Goal: Information Seeking & Learning: Find specific fact

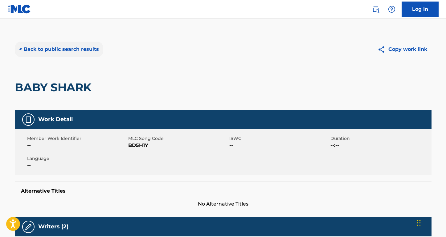
click at [89, 48] on button "< Back to public search results" at bounding box center [59, 49] width 88 height 15
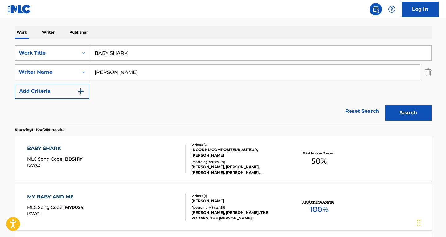
drag, startPoint x: 146, startPoint y: 54, endPoint x: 70, endPoint y: 48, distance: 76.0
click at [70, 48] on div "SearchWithCriteriaa7c33612-83d3-4f05-846a-d5441e53a2bb Work Title BABY SHARK" at bounding box center [223, 52] width 417 height 15
paste input "[PERSON_NAME]'s autopaleis"
type input "[PERSON_NAME]'s autopaleis"
click at [131, 13] on nav "Log In" at bounding box center [223, 9] width 446 height 18
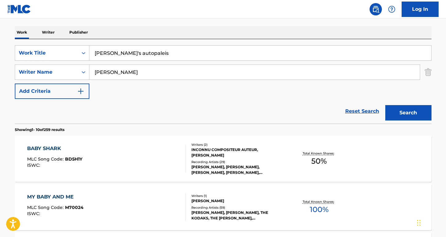
drag, startPoint x: 132, startPoint y: 69, endPoint x: 137, endPoint y: 79, distance: 10.6
click at [137, 79] on input "[PERSON_NAME]" at bounding box center [254, 72] width 330 height 15
click at [408, 113] on button "Search" at bounding box center [408, 112] width 46 height 15
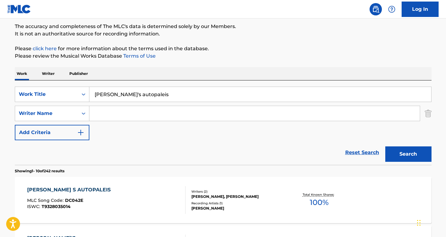
click at [50, 190] on div "[PERSON_NAME] S AUTOPALEIS" at bounding box center [70, 189] width 87 height 7
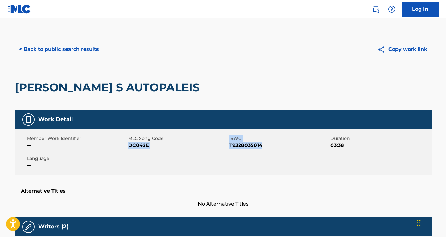
drag, startPoint x: 264, startPoint y: 148, endPoint x: 130, endPoint y: 145, distance: 133.8
click at [130, 145] on div "Member Work Identifier -- MLC Song Code DC042E ISWC T9328035014 Duration 03:38 …" at bounding box center [223, 152] width 417 height 46
copy div "DC042E ISWC T9328035014"
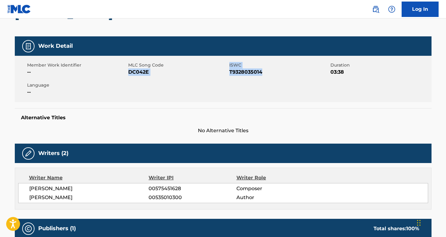
scroll to position [100, 0]
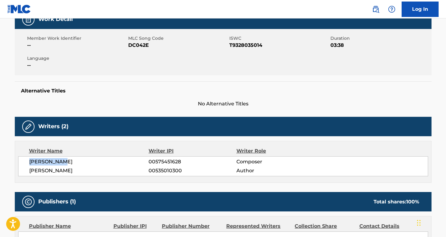
drag, startPoint x: 86, startPoint y: 165, endPoint x: 27, endPoint y: 161, distance: 59.3
click at [26, 162] on div "[PERSON_NAME] 00575451628 Composer [PERSON_NAME] 00535010300 Author" at bounding box center [223, 166] width 410 height 20
copy span "[PERSON_NAME]"
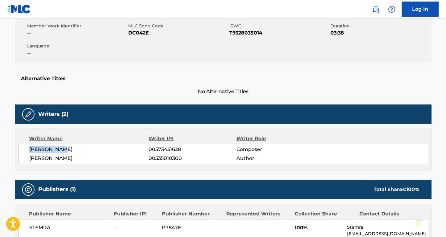
scroll to position [138, 0]
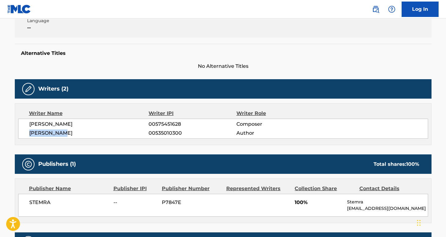
drag, startPoint x: 70, startPoint y: 132, endPoint x: 23, endPoint y: 132, distance: 46.2
click at [23, 132] on div "[PERSON_NAME] 00575451628 Composer [PERSON_NAME] 00535010300 Author" at bounding box center [223, 129] width 410 height 20
copy span "[PERSON_NAME]"
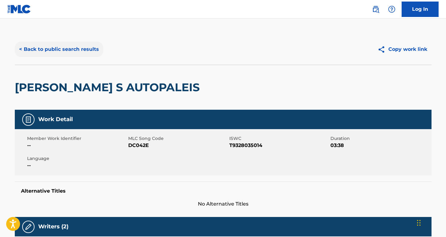
scroll to position [0, 0]
click at [90, 51] on button "< Back to public search results" at bounding box center [59, 49] width 88 height 15
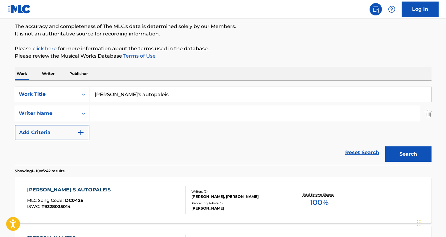
drag, startPoint x: 149, startPoint y: 96, endPoint x: 75, endPoint y: 96, distance: 73.4
click at [75, 96] on div "SearchWithCriteriaa7c33612-83d3-4f05-846a-d5441e53a2bb Work Title [PERSON_NAME]…" at bounding box center [223, 94] width 417 height 15
paste input "Everybody Scream"
type input "Everybody Scream"
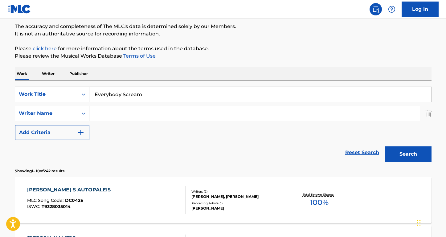
click at [127, 114] on input "Search Form" at bounding box center [254, 113] width 330 height 15
type input "[GEOGRAPHIC_DATA]"
click at [408, 154] on button "Search" at bounding box center [408, 153] width 46 height 15
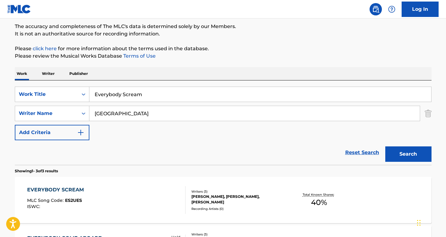
scroll to position [54, 0]
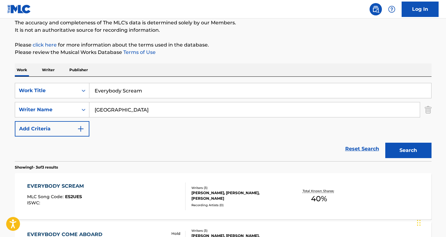
click at [59, 176] on div "EVERYBODY SCREAM MLC Song Code : ES2UES ISWC : Writers ( 3 ) [PERSON_NAME], [PE…" at bounding box center [223, 196] width 417 height 46
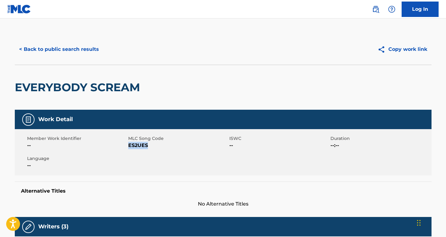
drag, startPoint x: 149, startPoint y: 146, endPoint x: 128, endPoint y: 146, distance: 21.0
click at [128, 146] on span "ES2UES" at bounding box center [178, 145] width 100 height 7
copy span "ES2UES"
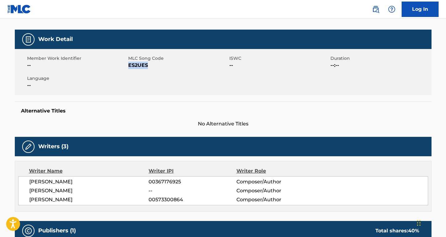
scroll to position [105, 0]
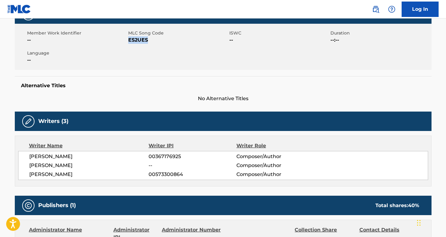
drag, startPoint x: 80, startPoint y: 156, endPoint x: 2, endPoint y: 155, distance: 77.1
click at [2, 155] on main "< Back to public search results Copy work link EVERYBODY SCREAM Work Detail Mem…" at bounding box center [223, 151] width 446 height 476
copy span "[PERSON_NAME]"
drag, startPoint x: 82, startPoint y: 161, endPoint x: 94, endPoint y: 165, distance: 12.2
click at [94, 165] on span "[PERSON_NAME]" at bounding box center [89, 165] width 120 height 7
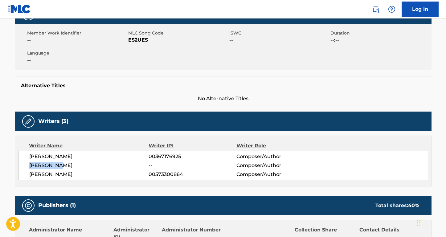
copy span "[PERSON_NAME]"
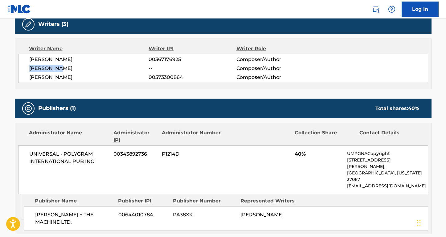
scroll to position [227, 0]
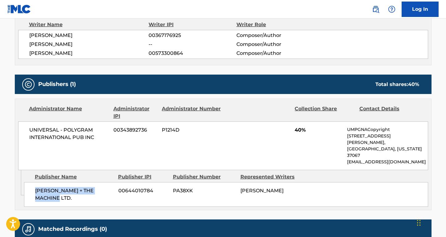
drag, startPoint x: 56, startPoint y: 187, endPoint x: 34, endPoint y: 177, distance: 24.4
click at [34, 182] on div "[PERSON_NAME] + THE MACHINE LTD. 00644010784 PA38XK [PERSON_NAME]" at bounding box center [226, 194] width 404 height 25
copy span "[PERSON_NAME] + THE MACHINE LTD."
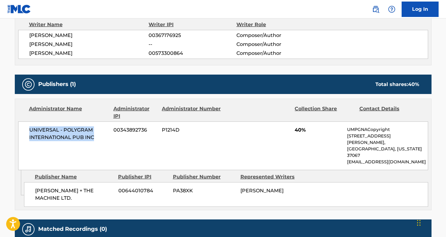
drag, startPoint x: 93, startPoint y: 137, endPoint x: 19, endPoint y: 132, distance: 74.8
click at [19, 132] on div "UNIVERSAL - POLYGRAM INTERNATIONAL PUB INC 00343892736 P1214D 40% UMPGNACopyrig…" at bounding box center [223, 145] width 410 height 49
copy span "UNIVERSAL - POLYGRAM INTERNATIONAL PUB INC"
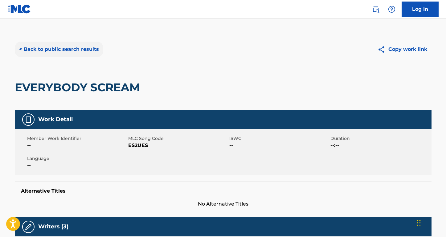
click at [80, 47] on button "< Back to public search results" at bounding box center [59, 49] width 88 height 15
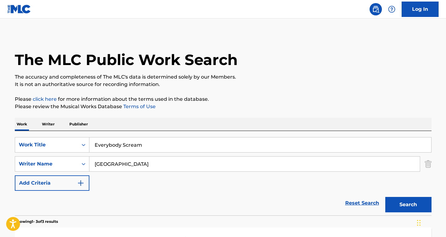
scroll to position [54, 0]
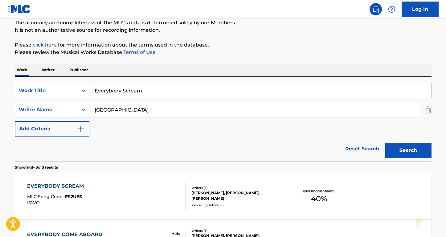
paste input "[PERSON_NAME]"
drag, startPoint x: 129, startPoint y: 110, endPoint x: 78, endPoint y: 101, distance: 52.0
click at [75, 101] on div "SearchWithCriteriaa7c33612-83d3-4f05-846a-d5441e53a2bb Work Title Everybody Scr…" at bounding box center [223, 110] width 417 height 54
type input "[PERSON_NAME]"
drag, startPoint x: 149, startPoint y: 93, endPoint x: 61, endPoint y: 84, distance: 89.2
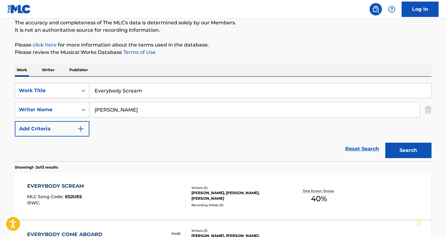
click at [61, 84] on div "SearchWithCriteriaa7c33612-83d3-4f05-846a-d5441e53a2bb Work Title Everybody Scr…" at bounding box center [223, 90] width 417 height 15
type input "ROCK WITH YOU"
click at [408, 150] on button "Search" at bounding box center [408, 150] width 46 height 15
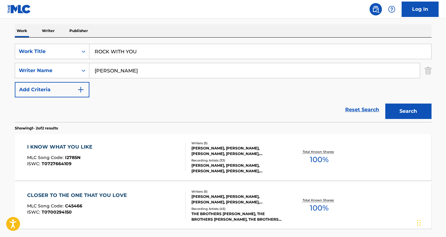
scroll to position [106, 0]
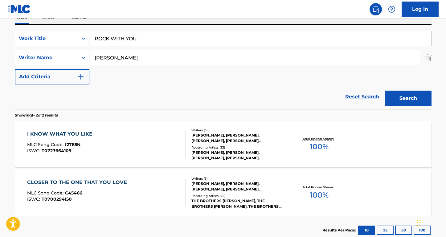
click at [104, 58] on input "[PERSON_NAME]" at bounding box center [254, 57] width 330 height 15
type input "Temperton"
click at [408, 98] on button "Search" at bounding box center [408, 98] width 46 height 15
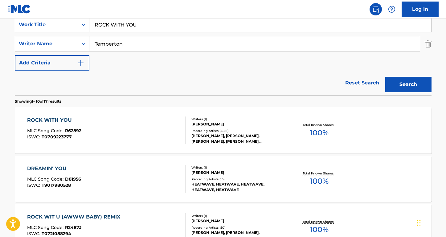
scroll to position [136, 0]
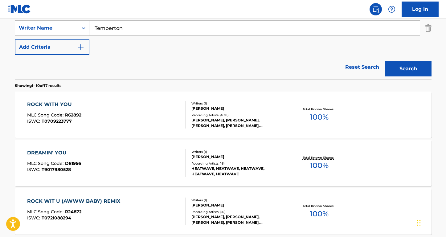
click at [60, 101] on div "ROCK WITH YOU" at bounding box center [54, 104] width 54 height 7
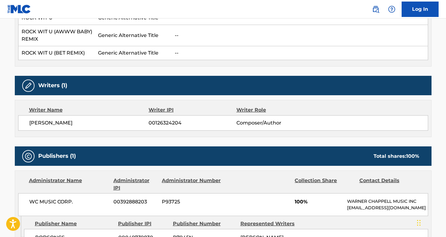
scroll to position [220, 0]
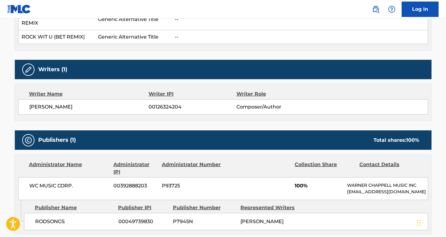
drag, startPoint x: 101, startPoint y: 106, endPoint x: 26, endPoint y: 106, distance: 74.6
click at [26, 106] on div "[PERSON_NAME] 00126324204 Composer/Author" at bounding box center [223, 106] width 410 height 15
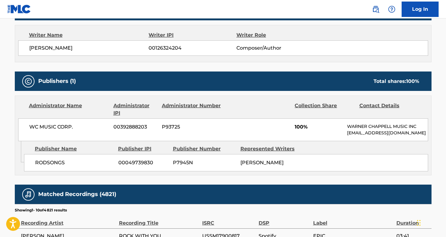
scroll to position [298, 0]
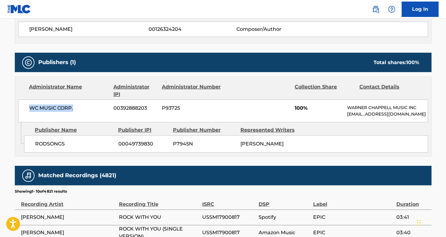
drag, startPoint x: 78, startPoint y: 109, endPoint x: 25, endPoint y: 108, distance: 53.0
click at [25, 108] on div "WC MUSIC CORP. 00392888203 P93725 100% [PERSON_NAME] MUSIC INC [EMAIL_ADDRESS][…" at bounding box center [223, 111] width 410 height 23
copy span "WC MUSIC CORP."
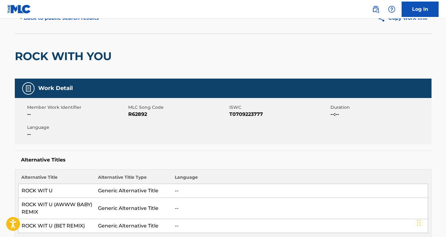
scroll to position [0, 0]
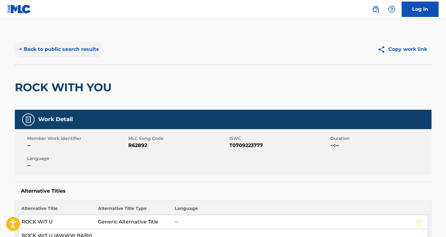
click at [98, 45] on button "< Back to public search results" at bounding box center [59, 49] width 88 height 15
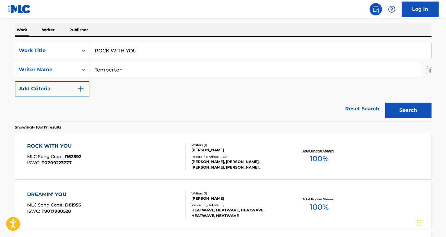
scroll to position [64, 0]
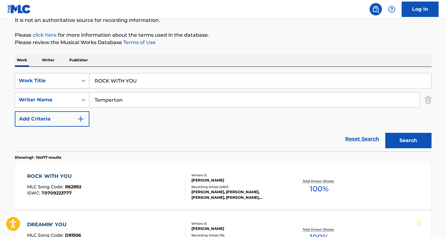
drag, startPoint x: 145, startPoint y: 85, endPoint x: 73, endPoint y: 81, distance: 72.2
click at [73, 81] on div "SearchWithCriteriaa7c33612-83d3-4f05-846a-d5441e53a2bb Work Title ROCK WITH YOU" at bounding box center [223, 80] width 417 height 15
paste input "quero ser feliz também"
type input "quero ser feliz também"
drag, startPoint x: 130, startPoint y: 100, endPoint x: 64, endPoint y: 100, distance: 66.0
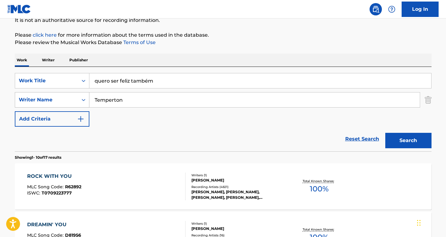
click at [64, 100] on div "SearchWithCriteriae913e666-891e-48a8-aaec-630587d59f5b Writer Name Temperton" at bounding box center [223, 99] width 417 height 15
type input "[PERSON_NAME]"
click at [408, 141] on button "Search" at bounding box center [408, 140] width 46 height 15
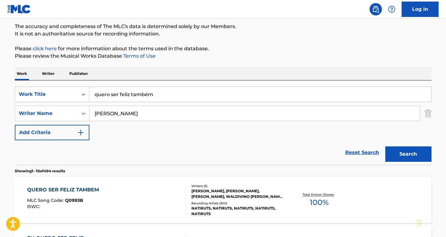
click at [47, 189] on div "QUERO SER FELIZ TAMBEM" at bounding box center [64, 189] width 75 height 7
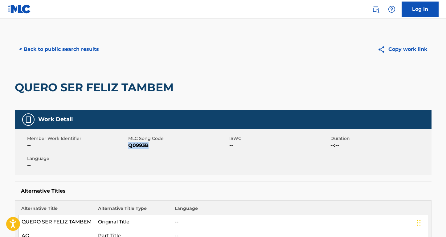
drag, startPoint x: 148, startPoint y: 144, endPoint x: 129, endPoint y: 145, distance: 19.2
click at [129, 145] on span "Q0993B" at bounding box center [178, 145] width 100 height 7
copy span "Q0993B"
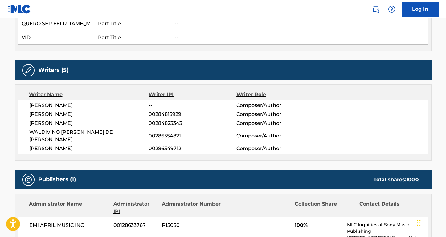
scroll to position [350, 0]
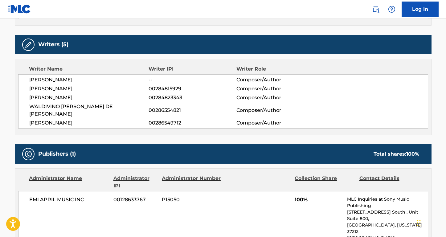
drag, startPoint x: 97, startPoint y: 79, endPoint x: 20, endPoint y: 79, distance: 77.1
click at [20, 79] on div "[PERSON_NAME] -- Composer/Author [PERSON_NAME] 00284815929 Composer/Author [PER…" at bounding box center [223, 101] width 410 height 54
drag, startPoint x: 106, startPoint y: 89, endPoint x: 17, endPoint y: 88, distance: 89.7
click at [17, 88] on div "Writer Name Writer IPI Writer Role [PERSON_NAME] -- Composer/Author [PERSON_NAM…" at bounding box center [223, 97] width 417 height 76
drag, startPoint x: 76, startPoint y: 100, endPoint x: 11, endPoint y: 98, distance: 64.8
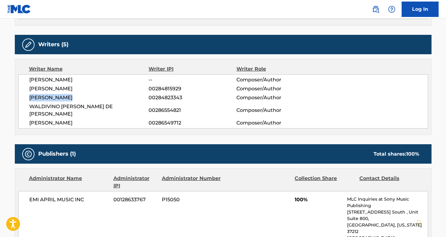
click at [11, 98] on div "< Back to public search results Copy work link QUERO SER FELIZ TAMBEM Work Deta…" at bounding box center [222, 127] width 431 height 889
drag, startPoint x: 130, startPoint y: 106, endPoint x: 18, endPoint y: 106, distance: 111.9
click at [18, 106] on div "[PERSON_NAME] -- Composer/Author [PERSON_NAME] 00284815929 Composer/Author [PER…" at bounding box center [223, 101] width 410 height 54
drag, startPoint x: 119, startPoint y: 117, endPoint x: 27, endPoint y: 117, distance: 92.5
click at [27, 117] on div "[PERSON_NAME] -- Composer/Author [PERSON_NAME] 00284815929 Composer/Author [PER…" at bounding box center [223, 101] width 410 height 54
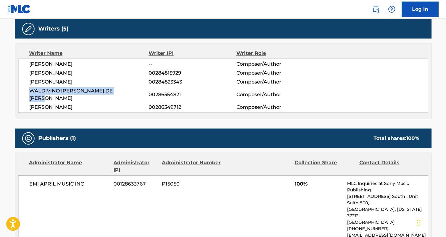
scroll to position [429, 0]
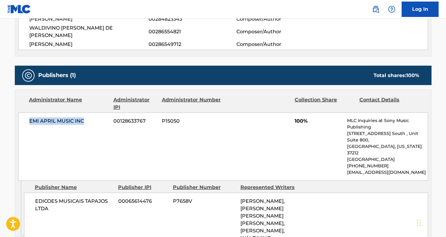
drag, startPoint x: 88, startPoint y: 116, endPoint x: 21, endPoint y: 115, distance: 67.5
click at [21, 115] on div "EMI APRIL MUSIC INC 00128633767 P15050 100% MLC Inquiries at Sony Music Publish…" at bounding box center [223, 146] width 410 height 68
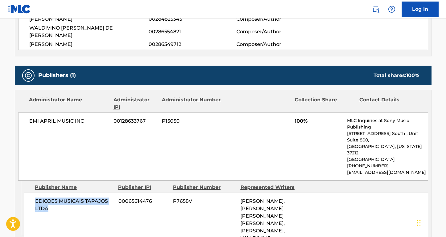
drag, startPoint x: 49, startPoint y: 189, endPoint x: 36, endPoint y: 183, distance: 14.8
click at [36, 198] on span "EDICOES MUSICAIS TAPAJOS LTDA" at bounding box center [74, 205] width 79 height 15
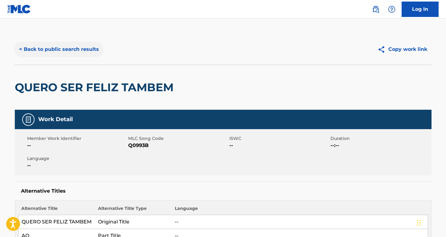
scroll to position [0, 0]
click at [90, 51] on button "< Back to public search results" at bounding box center [59, 49] width 88 height 15
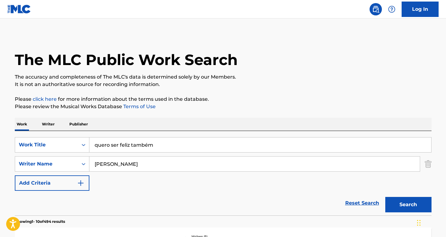
scroll to position [51, 0]
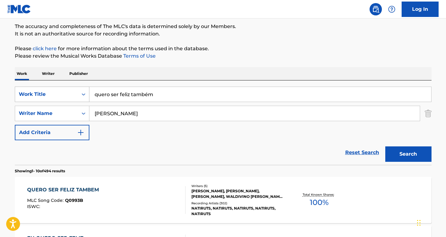
drag, startPoint x: 155, startPoint y: 94, endPoint x: 72, endPoint y: 94, distance: 83.5
click at [72, 94] on div "SearchWithCriteriaa7c33612-83d3-4f05-846a-d5441e53a2bb Work Title quero ser fel…" at bounding box center [223, 94] width 417 height 15
paste input "Huwag na huwag mong sasabihin"
type input "Huwag na huwag mong sasabihin"
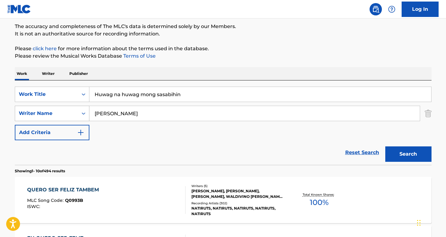
drag, startPoint x: 119, startPoint y: 116, endPoint x: 57, endPoint y: 112, distance: 62.3
click at [57, 112] on div "SearchWithCriteriae913e666-891e-48a8-aaec-630587d59f5b Writer Name [PERSON_NAME]" at bounding box center [223, 113] width 417 height 15
click at [408, 154] on button "Search" at bounding box center [408, 153] width 46 height 15
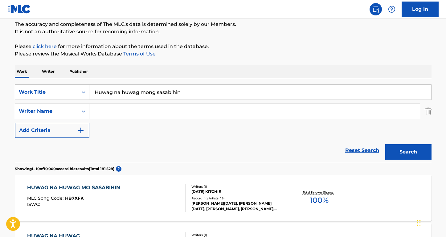
scroll to position [55, 0]
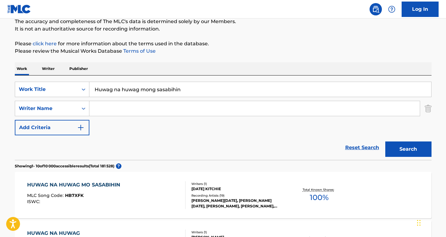
click at [95, 189] on div "HUWAG NA HUWAG MO SASABIHIN MLC Song Code : HB7XFK ISWC :" at bounding box center [75, 195] width 96 height 28
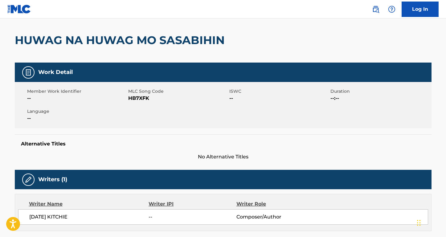
scroll to position [62, 0]
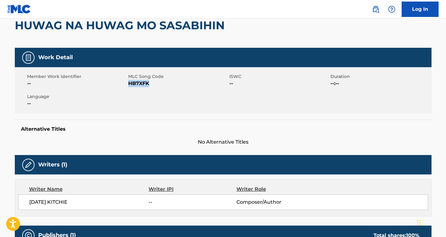
drag, startPoint x: 152, startPoint y: 85, endPoint x: 128, endPoint y: 85, distance: 24.0
click at [128, 85] on span "HB7XFK" at bounding box center [178, 83] width 100 height 7
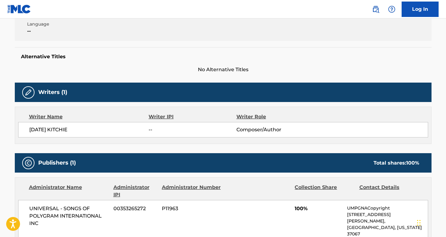
scroll to position [143, 0]
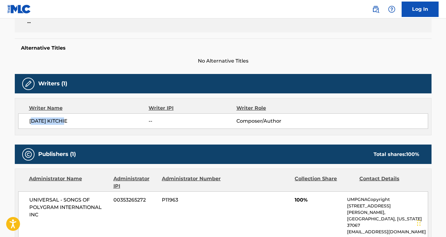
drag, startPoint x: 72, startPoint y: 121, endPoint x: 34, endPoint y: 121, distance: 37.3
click at [34, 120] on span "[DATE] KITCHIE" at bounding box center [89, 120] width 120 height 7
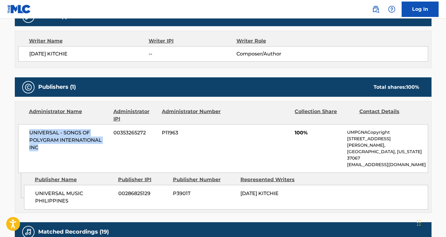
drag, startPoint x: 41, startPoint y: 148, endPoint x: 24, endPoint y: 130, distance: 24.4
click at [24, 130] on div "UNIVERSAL - SONGS OF POLYGRAM INTERNATIONAL INC 00353265272 P11963 100% UMPGNAC…" at bounding box center [223, 148] width 410 height 49
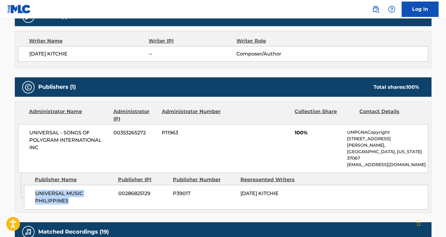
drag, startPoint x: 71, startPoint y: 184, endPoint x: 25, endPoint y: 183, distance: 45.6
click at [25, 185] on div "UNIVERSAL MUSIC PHILIPPINES 00286825129 P3901T [DATE] KITCHIE" at bounding box center [226, 197] width 404 height 25
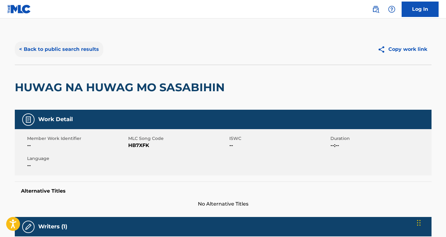
scroll to position [0, 0]
click at [75, 46] on button "< Back to public search results" at bounding box center [59, 49] width 88 height 15
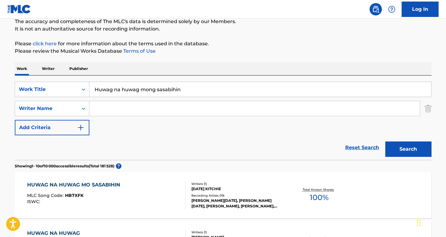
click at [100, 105] on input "Search Form" at bounding box center [254, 108] width 330 height 15
paste input "[PERSON_NAME]"
type input "[PERSON_NAME]"
drag, startPoint x: 195, startPoint y: 93, endPoint x: 94, endPoint y: 75, distance: 103.3
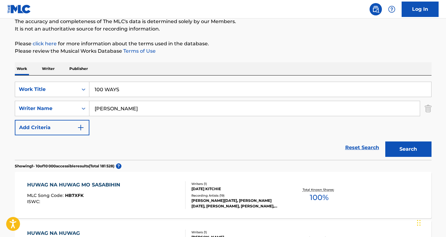
click at [408, 149] on button "Search" at bounding box center [408, 148] width 46 height 15
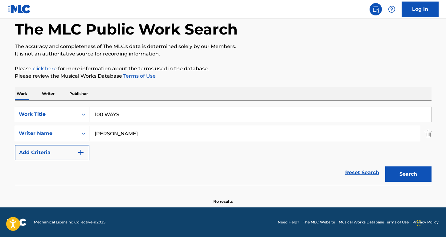
scroll to position [31, 0]
drag, startPoint x: 104, startPoint y: 113, endPoint x: 79, endPoint y: 113, distance: 25.3
click at [79, 113] on div "SearchWithCriteriaa7c33612-83d3-4f05-846a-d5441e53a2bb Work Title 100 WAYS" at bounding box center [223, 114] width 417 height 15
type input "HUNDRED WAYS"
click at [408, 174] on button "Search" at bounding box center [408, 173] width 46 height 15
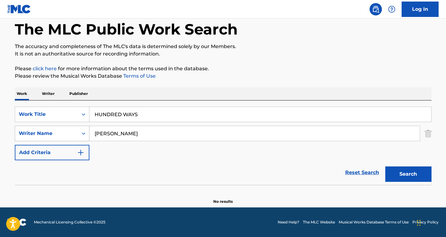
drag, startPoint x: 108, startPoint y: 134, endPoint x: 70, endPoint y: 130, distance: 38.1
click at [70, 130] on div "SearchWithCriteriae913e666-891e-48a8-aaec-630587d59f5b Writer Name [PERSON_NAME]" at bounding box center [223, 133] width 417 height 15
click at [408, 174] on button "Search" at bounding box center [408, 173] width 46 height 15
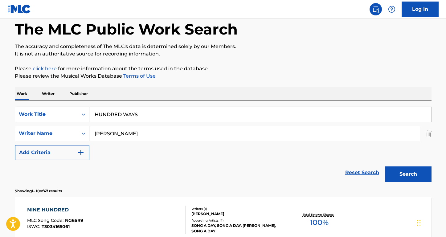
drag, startPoint x: 122, startPoint y: 134, endPoint x: 76, endPoint y: 132, distance: 46.9
click at [76, 132] on div "SearchWithCriteriae913e666-891e-48a8-aaec-630587d59f5b Writer Name [PERSON_NAME]" at bounding box center [223, 133] width 417 height 15
type input "[PERSON_NAME] [PERSON_NAME]"
click at [408, 174] on button "Search" at bounding box center [408, 173] width 46 height 15
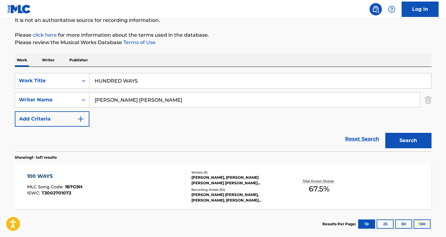
scroll to position [71, 0]
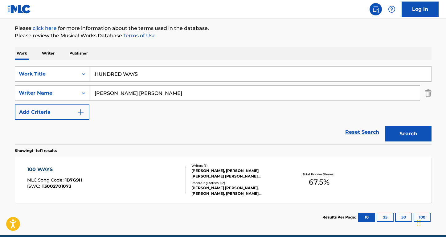
click at [45, 169] on div "100 WAYS" at bounding box center [54, 169] width 55 height 7
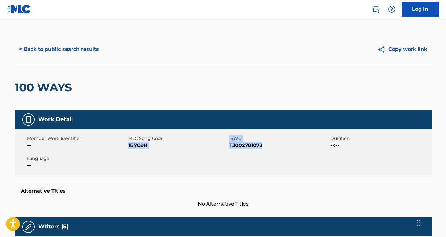
drag, startPoint x: 268, startPoint y: 147, endPoint x: 129, endPoint y: 143, distance: 138.4
click at [129, 146] on div "Member Work Identifier -- MLC Song Code 1B7G9H ISWC T3002701073 Duration --:-- …" at bounding box center [223, 152] width 417 height 46
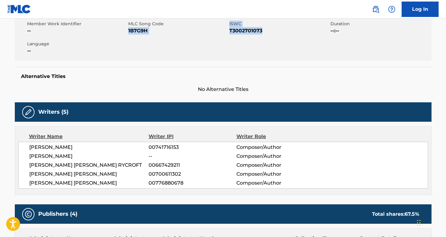
scroll to position [142, 0]
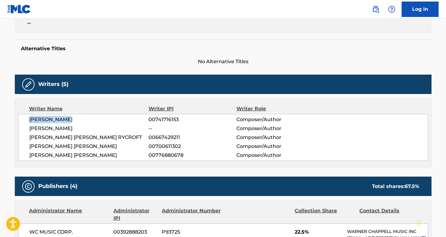
drag, startPoint x: 84, startPoint y: 117, endPoint x: 20, endPoint y: 118, distance: 64.4
click at [20, 118] on div "[PERSON_NAME] 00741716153 Composer/Author [PERSON_NAME] -- Composer/Author [PER…" at bounding box center [223, 137] width 410 height 47
drag, startPoint x: 102, startPoint y: 131, endPoint x: 35, endPoint y: 125, distance: 67.8
click at [28, 129] on div "[PERSON_NAME] 00741716153 Composer/Author [PERSON_NAME] -- Composer/Author [PER…" at bounding box center [223, 137] width 410 height 47
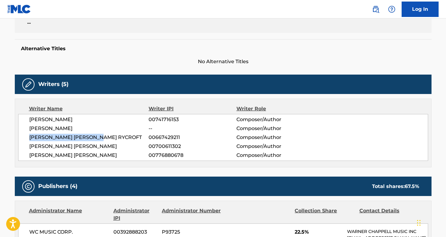
drag, startPoint x: 106, startPoint y: 136, endPoint x: 25, endPoint y: 135, distance: 81.1
click at [25, 135] on div "[PERSON_NAME] 00741716153 Composer/Author [PERSON_NAME] -- Composer/Author [PER…" at bounding box center [223, 137] width 410 height 47
click at [98, 152] on span "[PERSON_NAME] [PERSON_NAME]" at bounding box center [89, 155] width 120 height 7
drag, startPoint x: 99, startPoint y: 148, endPoint x: 25, endPoint y: 148, distance: 74.0
click at [25, 148] on div "[PERSON_NAME] 00741716153 Composer/Author [PERSON_NAME] -- Composer/Author [PER…" at bounding box center [223, 137] width 410 height 47
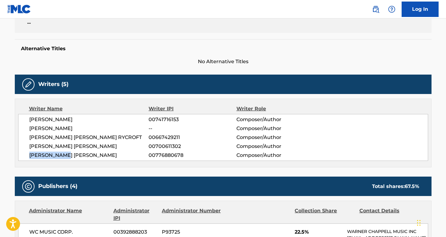
drag, startPoint x: 74, startPoint y: 158, endPoint x: 21, endPoint y: 154, distance: 53.1
click at [21, 154] on div "[PERSON_NAME] 00741716153 Composer/Author [PERSON_NAME] -- Composer/Author [PER…" at bounding box center [223, 137] width 410 height 47
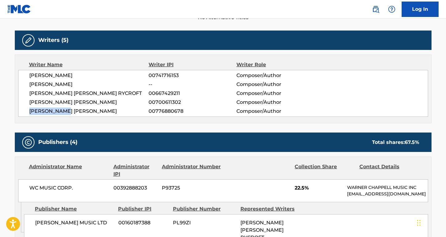
scroll to position [198, 0]
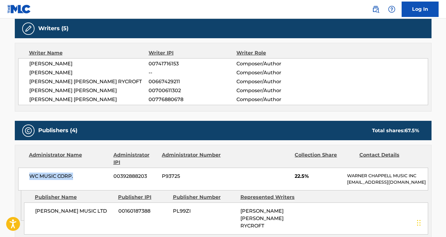
drag, startPoint x: 76, startPoint y: 177, endPoint x: 8, endPoint y: 177, distance: 68.1
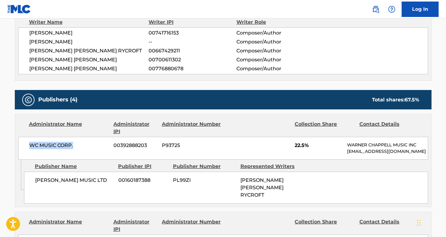
scroll to position [286, 0]
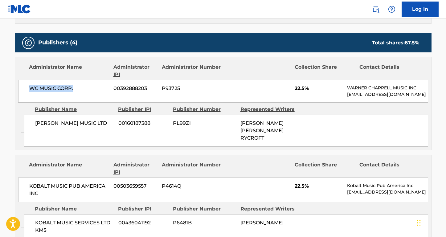
drag, startPoint x: 51, startPoint y: 129, endPoint x: 31, endPoint y: 121, distance: 21.9
click at [31, 121] on div "[PERSON_NAME] MUSIC LTD 00160187388 PL99ZI [PERSON_NAME] [PERSON_NAME] RYCROFT" at bounding box center [226, 131] width 404 height 32
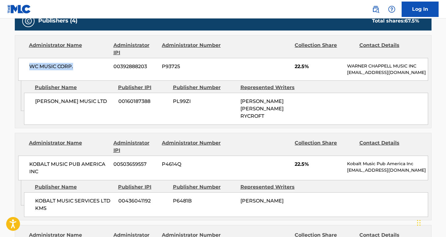
scroll to position [312, 0]
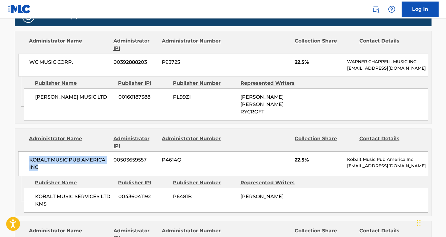
drag, startPoint x: 78, startPoint y: 160, endPoint x: 23, endPoint y: 149, distance: 55.4
click at [23, 151] on div "KOBALT MUSIC PUB AMERICA INC 00503659557 P4614Q 22.5% Kobalt Music Pub America …" at bounding box center [223, 163] width 410 height 25
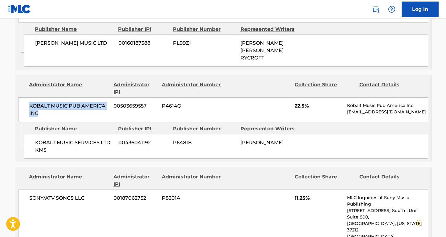
scroll to position [409, 0]
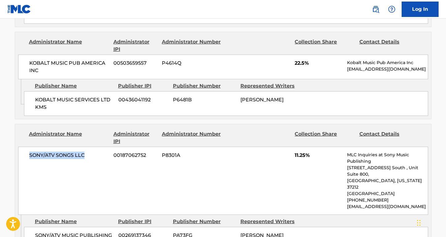
drag, startPoint x: 89, startPoint y: 145, endPoint x: 25, endPoint y: 142, distance: 63.6
click at [25, 147] on div "SONY/ATV SONGS LLC 00187062752 P8301A 11.25% MLC Inquiries at Sony Music Publis…" at bounding box center [223, 181] width 410 height 68
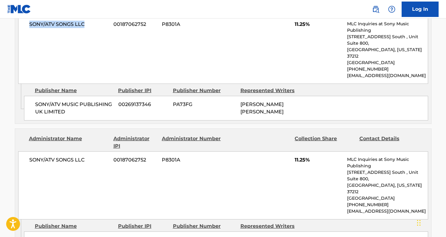
scroll to position [547, 0]
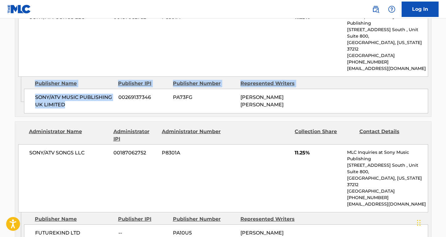
drag, startPoint x: 78, startPoint y: 88, endPoint x: 21, endPoint y: 74, distance: 58.0
click at [21, 77] on div "Admin Original Publisher Connecting Line Publisher Name Publisher IPI Publisher…" at bounding box center [223, 97] width 416 height 40
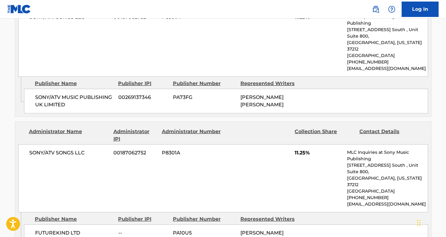
click at [58, 94] on span "SONY/ATV MUSIC PUBLISHING UK LIMITED" at bounding box center [74, 101] width 79 height 15
drag, startPoint x: 68, startPoint y: 84, endPoint x: 34, endPoint y: 75, distance: 35.8
click at [34, 89] on div "SONY/ATV MUSIC PUBLISHING UK LIMITED 00269137346 PA73FG [PERSON_NAME] [PERSON_N…" at bounding box center [226, 101] width 404 height 25
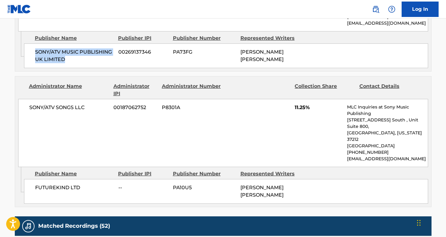
scroll to position [631, 0]
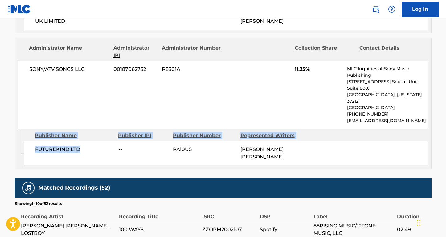
drag, startPoint x: 89, startPoint y: 115, endPoint x: 24, endPoint y: 115, distance: 65.0
click at [23, 129] on div "Admin Original Publisher Connecting Line Publisher Name Publisher IPI Publisher…" at bounding box center [223, 149] width 416 height 40
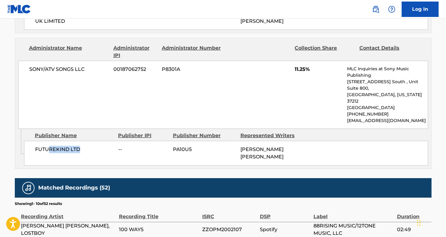
click at [50, 146] on span "FUTUREKIND LTD" at bounding box center [74, 149] width 79 height 7
drag, startPoint x: 86, startPoint y: 116, endPoint x: 33, endPoint y: 115, distance: 53.3
click at [33, 141] on div "FUTUREKIND LTD -- PA10U5 [PERSON_NAME] [PERSON_NAME]" at bounding box center [226, 153] width 404 height 25
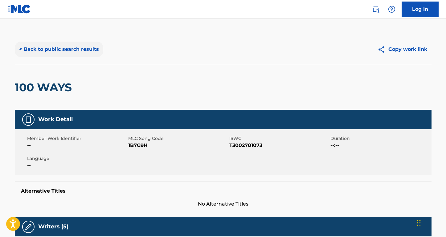
scroll to position [0, 0]
click at [88, 52] on button "< Back to public search results" at bounding box center [59, 49] width 88 height 15
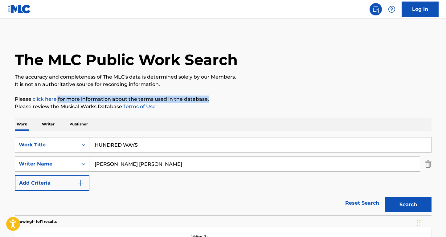
drag, startPoint x: 140, startPoint y: 102, endPoint x: 50, endPoint y: 96, distance: 89.6
click at [50, 96] on p "Please click here for more information about the terms used in the database." at bounding box center [223, 99] width 417 height 7
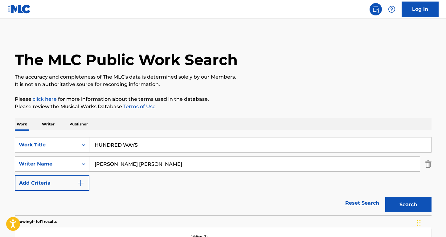
click at [125, 79] on p "The accuracy and completeness of The MLC's data is determined solely by our Mem…" at bounding box center [223, 76] width 417 height 7
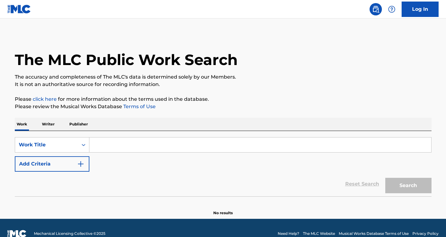
click at [128, 148] on input "Search Form" at bounding box center [260, 144] width 342 height 15
paste input "Kitchie Nadal Bulong"
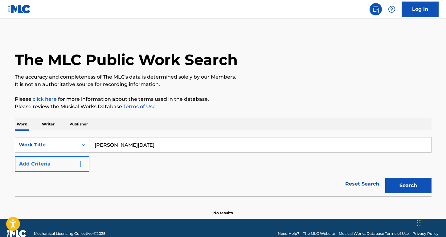
click at [60, 167] on button "Add Criteria" at bounding box center [52, 163] width 75 height 15
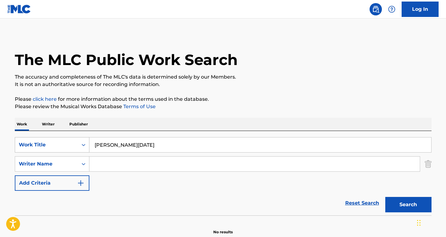
drag, startPoint x: 130, startPoint y: 145, endPoint x: 85, endPoint y: 145, distance: 45.0
click at [85, 145] on div "SearchWithCriteriae7bc5f56-f420-4775-a7ea-c6af8ff8bf1e Work Title Kitchie Nadal…" at bounding box center [223, 144] width 417 height 15
type input "Bulong"
click at [107, 166] on input "Search Form" at bounding box center [254, 164] width 330 height 15
paste input "Kitchie Nadal"
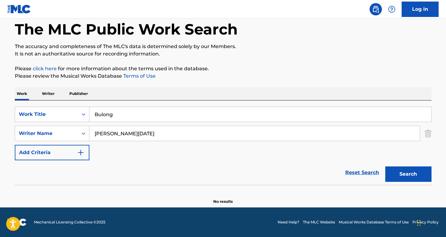
scroll to position [31, 0]
drag, startPoint x: 113, startPoint y: 133, endPoint x: 79, endPoint y: 129, distance: 34.5
click at [79, 129] on div "SearchWithCriteriac032b82a-df0f-4a50-8cc5-f49f907d705a Writer Name Kitchie Nadal" at bounding box center [223, 133] width 417 height 15
type input "Nadal"
click at [408, 174] on button "Search" at bounding box center [408, 173] width 46 height 15
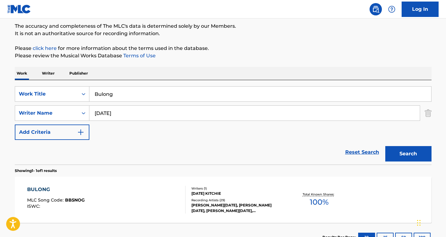
scroll to position [62, 0]
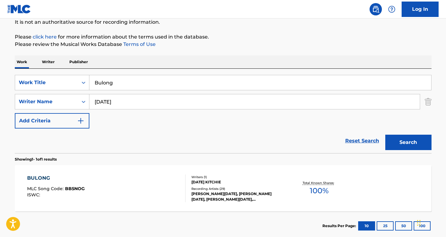
click at [46, 178] on div "BULONG" at bounding box center [56, 177] width 58 height 7
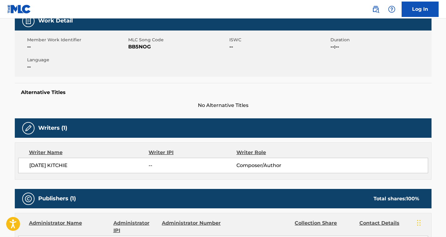
scroll to position [112, 0]
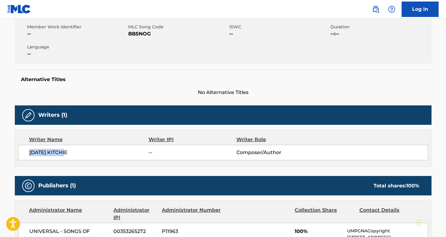
drag, startPoint x: 81, startPoint y: 155, endPoint x: 25, endPoint y: 152, distance: 56.8
click at [25, 152] on div "NADAL KITCHIE -- Composer/Author" at bounding box center [223, 152] width 410 height 15
copy span "[DATE] KITCHIE"
drag, startPoint x: 159, startPoint y: 37, endPoint x: 129, endPoint y: 35, distance: 30.9
click at [129, 35] on span "BB5NOG" at bounding box center [178, 33] width 100 height 7
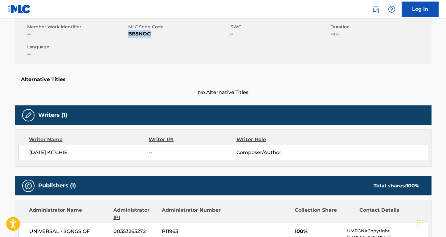
copy span "BB5NOG"
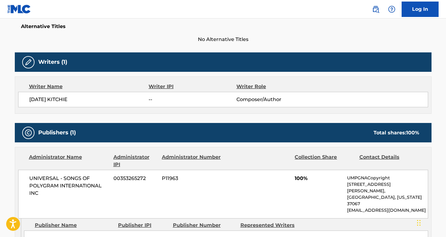
scroll to position [198, 0]
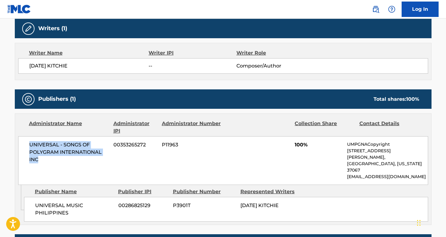
drag, startPoint x: 66, startPoint y: 159, endPoint x: 31, endPoint y: 142, distance: 39.7
click at [31, 142] on span "UNIVERSAL - SONGS OF POLYGRAM INTERNATIONAL INC" at bounding box center [69, 152] width 80 height 22
copy span "UNIVERSAL - SONGS OF POLYGRAM INTERNATIONAL INC"
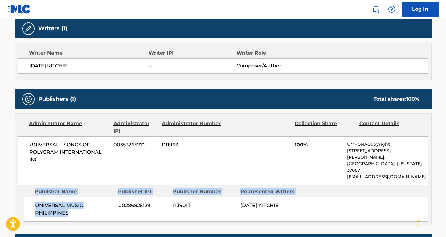
drag, startPoint x: 76, startPoint y: 199, endPoint x: 17, endPoint y: 192, distance: 59.6
click at [17, 192] on div "Admin Original Publisher Connecting Line Publisher Name Publisher IPI Publisher…" at bounding box center [223, 205] width 416 height 40
copy div "Admin Original Publisher Connecting Line Publisher Name Publisher IPI Publisher…"
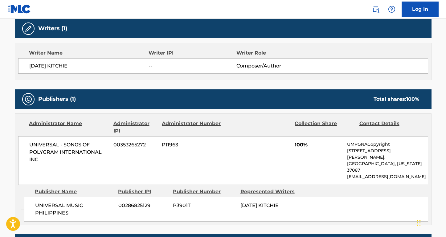
click at [54, 202] on span "UNIVERSAL MUSIC PHILIPPINES" at bounding box center [74, 209] width 79 height 15
drag, startPoint x: 70, startPoint y: 199, endPoint x: 37, endPoint y: 186, distance: 34.6
click at [32, 197] on div "UNIVERSAL MUSIC PHILIPPINES 00286825129 P3901T [DATE] KITCHIE" at bounding box center [226, 209] width 404 height 25
copy span "UNIVERSAL MUSIC PHILIPPINES"
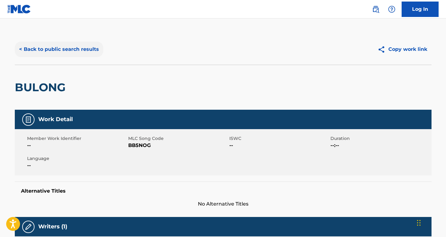
scroll to position [0, 0]
click at [77, 51] on button "< Back to public search results" at bounding box center [59, 49] width 88 height 15
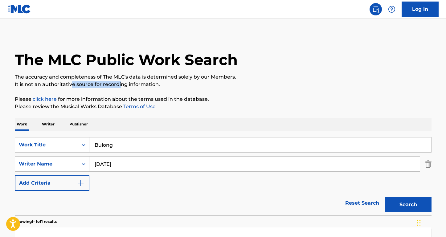
drag, startPoint x: 120, startPoint y: 83, endPoint x: 71, endPoint y: 83, distance: 48.4
click at [71, 83] on p "It is not an authoritative source for recording information." at bounding box center [223, 84] width 417 height 7
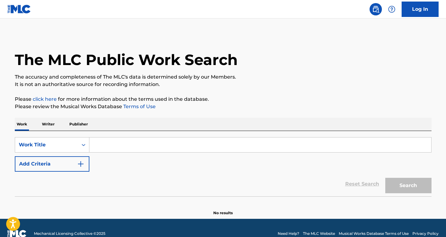
drag, startPoint x: 0, startPoint y: 0, endPoint x: 101, endPoint y: 140, distance: 172.2
click at [101, 140] on input "Search Form" at bounding box center [260, 144] width 342 height 15
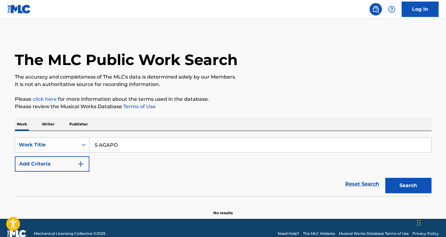
type input "S AGAPO"
click at [408, 186] on button "Search" at bounding box center [408, 185] width 46 height 15
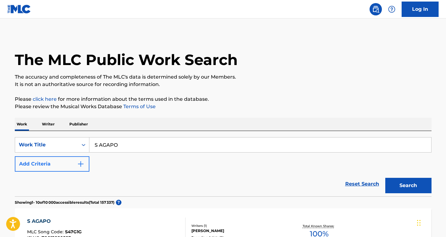
drag, startPoint x: 194, startPoint y: 69, endPoint x: 75, endPoint y: 163, distance: 151.2
click at [75, 163] on button "Add Criteria" at bounding box center [52, 163] width 75 height 15
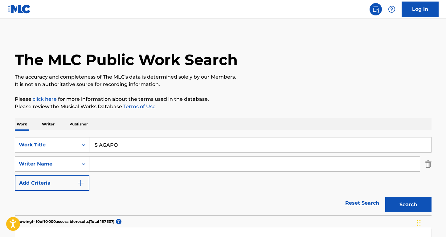
drag, startPoint x: 75, startPoint y: 163, endPoint x: 109, endPoint y: 163, distance: 33.9
click at [109, 163] on input "Search Form" at bounding box center [254, 164] width 330 height 15
paste input "Nikos Vertis"
click at [408, 205] on button "Search" at bounding box center [408, 204] width 46 height 15
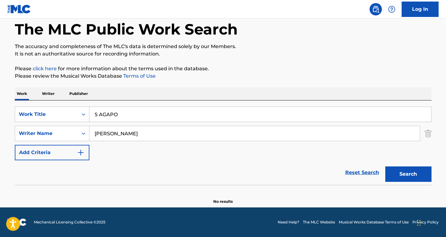
scroll to position [31, 0]
click at [111, 130] on input "Nikos Vertis" at bounding box center [254, 133] width 330 height 15
click at [111, 131] on input "Nikos Vertis" at bounding box center [254, 133] width 330 height 15
type input "Vertis"
click at [408, 174] on button "Search" at bounding box center [408, 173] width 46 height 15
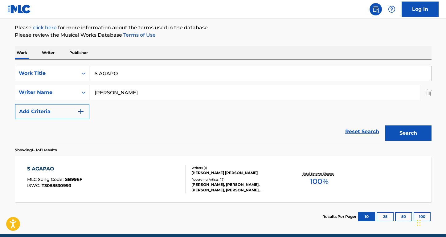
scroll to position [95, 0]
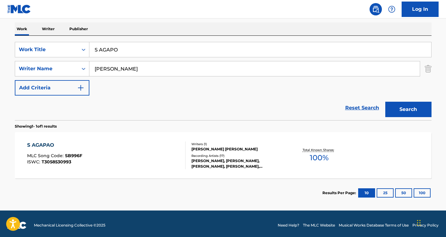
drag, startPoint x: 117, startPoint y: 142, endPoint x: 51, endPoint y: 145, distance: 65.7
click at [51, 145] on div "S AGAPAO" at bounding box center [54, 144] width 55 height 7
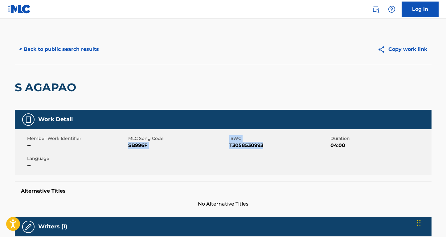
drag, startPoint x: 51, startPoint y: 145, endPoint x: 129, endPoint y: 147, distance: 78.0
click at [129, 147] on div "Member Work Identifier -- MLC Song Code SB996F ISWC T3058530993 Duration 04:00 …" at bounding box center [223, 152] width 417 height 46
copy div "SB996F ISWC T3058530993"
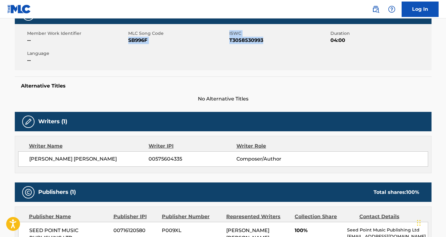
scroll to position [119, 0]
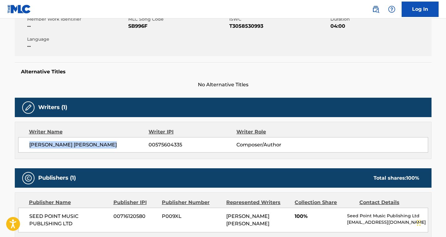
drag, startPoint x: 115, startPoint y: 145, endPoint x: 29, endPoint y: 143, distance: 85.7
click at [29, 143] on span "NIKOLAOS VERTIS ARVANITIDIS" at bounding box center [89, 144] width 120 height 7
copy span "NIKOLAOS VERTIS ARVANITIDIS"
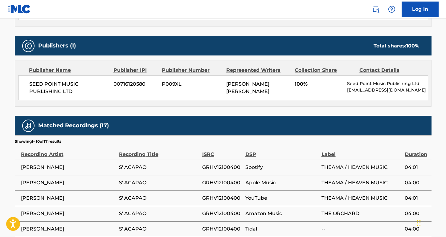
scroll to position [268, 0]
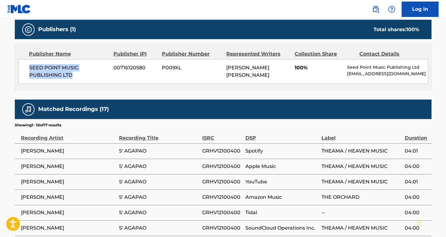
drag, startPoint x: 76, startPoint y: 81, endPoint x: 26, endPoint y: 68, distance: 52.0
click at [26, 68] on div "SEED POINT MUSIC PUBLISHING LTD 00716120580 P009XL NIKOLAOS VERTIS ARVANITIDIS …" at bounding box center [223, 71] width 410 height 25
copy span "SEED POINT MUSIC PUBLISHING LTD"
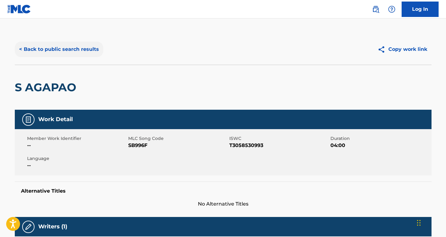
scroll to position [0, 0]
click at [87, 49] on button "< Back to public search results" at bounding box center [59, 49] width 88 height 15
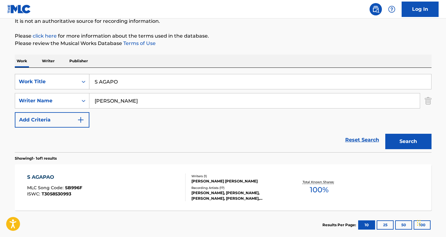
drag, startPoint x: 137, startPoint y: 82, endPoint x: 73, endPoint y: 80, distance: 64.5
click at [73, 80] on div "SearchWithCriteria3768526d-3c27-40cf-81b2-270a98d727f3 Work Title S AGAPO" at bounding box center [223, 81] width 417 height 15
type input "BACK TO SCHOOL"
drag, startPoint x: 108, startPoint y: 102, endPoint x: 70, endPoint y: 102, distance: 38.5
click at [70, 102] on div "SearchWithCriteriacdc46aca-0288-429b-a388-df7a85a1fd0c Writer Name Vertis" at bounding box center [223, 100] width 417 height 15
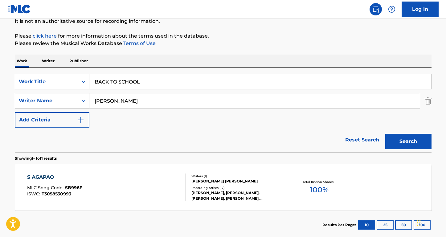
type input "CARPENTER"
click at [408, 141] on button "Search" at bounding box center [408, 141] width 46 height 15
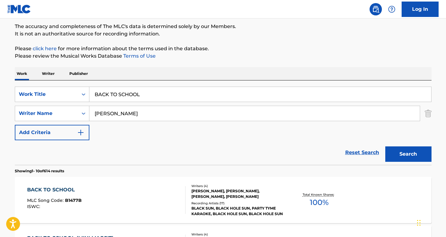
click at [52, 190] on div "BACK TO SCHOOL" at bounding box center [54, 189] width 55 height 7
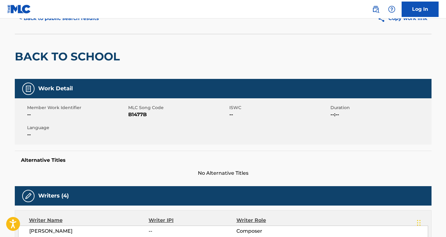
scroll to position [33, 0]
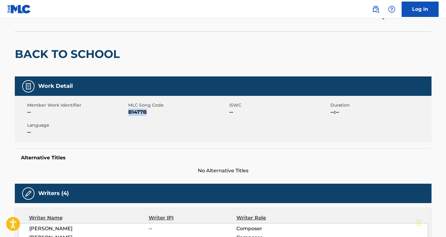
drag, startPoint x: 148, startPoint y: 114, endPoint x: 129, endPoint y: 114, distance: 19.4
click at [129, 114] on span "B1477B" at bounding box center [178, 111] width 100 height 7
copy span "B1477B"
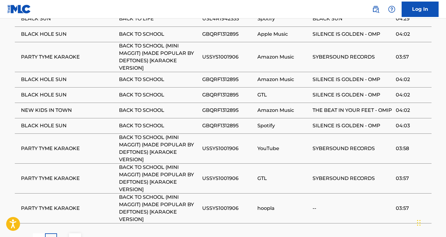
scroll to position [450, 0]
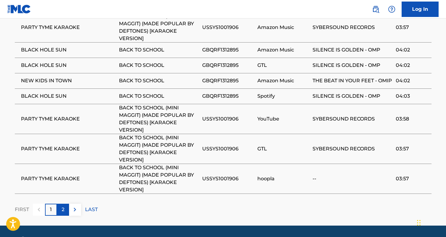
click at [64, 206] on p "2" at bounding box center [63, 209] width 3 height 7
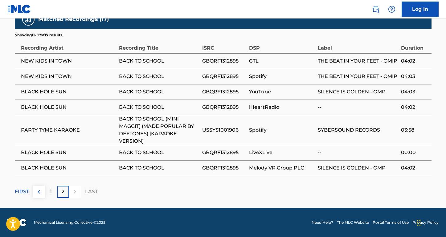
scroll to position [378, 0]
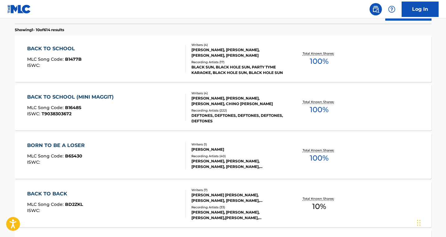
scroll to position [205, 0]
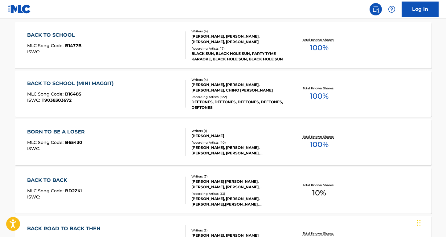
click at [106, 84] on div "BACK TO SCHOOL (MINI MAGGIT)" at bounding box center [72, 83] width 90 height 7
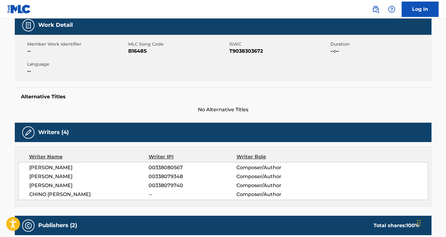
scroll to position [101, 0]
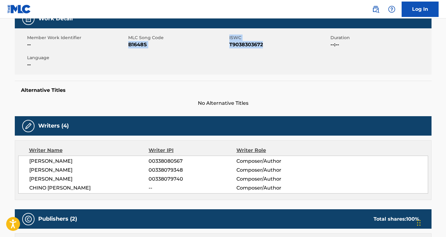
drag, startPoint x: 268, startPoint y: 45, endPoint x: 130, endPoint y: 46, distance: 138.4
click at [130, 46] on div "Member Work Identifier -- MLC Song Code B1648S ISWC T9038303672 Duration --:-- …" at bounding box center [223, 51] width 417 height 46
copy div "B1648S ISWC T9038303672"
drag, startPoint x: 88, startPoint y: 160, endPoint x: 8, endPoint y: 160, distance: 80.4
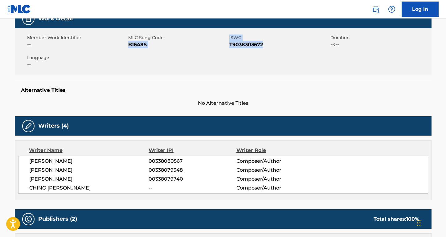
copy span "ABRAN CUNNINGHAM"
drag, startPoint x: 89, startPoint y: 171, endPoint x: 26, endPoint y: 170, distance: 62.9
click at [26, 170] on div "ABRAN CUNNINGHAM 00338080567 Composer/Author STEPHEN CARPENTER 00338079348 Comp…" at bounding box center [223, 175] width 410 height 38
copy span "STEPHEN CARPENTER"
drag, startPoint x: 63, startPoint y: 177, endPoint x: 23, endPoint y: 177, distance: 39.5
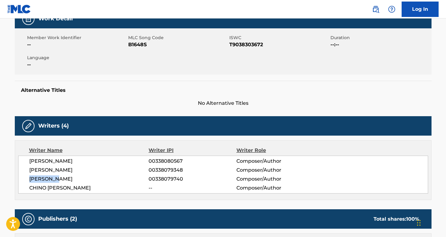
click at [23, 177] on div "ABRAN CUNNINGHAM 00338080567 Composer/Author STEPHEN CARPENTER 00338079348 Comp…" at bounding box center [223, 175] width 410 height 38
copy span "CHI CHENG"
drag, startPoint x: 96, startPoint y: 186, endPoint x: 28, endPoint y: 182, distance: 68.5
click at [25, 188] on div "ABRAN CUNNINGHAM 00338080567 Composer/Author STEPHEN CARPENTER 00338079348 Comp…" at bounding box center [223, 175] width 410 height 38
copy span "CHINO CAMILO MORENO"
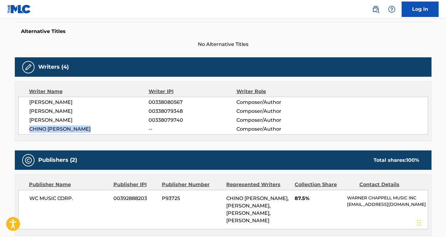
scroll to position [201, 0]
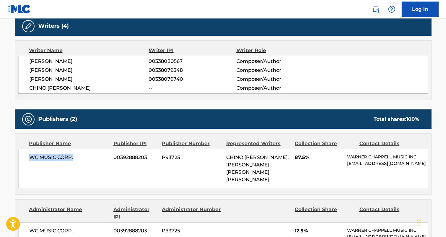
drag, startPoint x: 81, startPoint y: 154, endPoint x: 36, endPoint y: 153, distance: 45.3
click at [36, 154] on span "WC MUSIC CORP." at bounding box center [69, 157] width 80 height 7
copy span "WC MUSIC CORP."
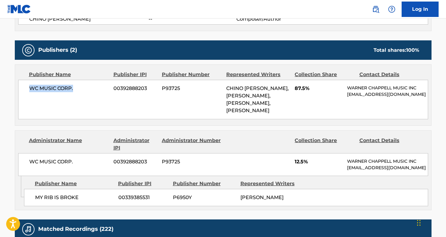
scroll to position [276, 0]
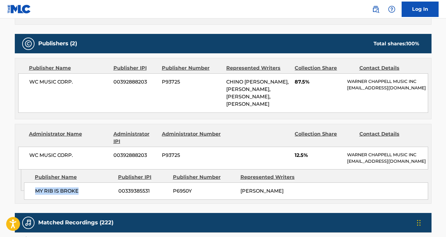
drag, startPoint x: 79, startPoint y: 197, endPoint x: 33, endPoint y: 197, distance: 45.6
click at [33, 197] on div "MY RIB IS BROKE 00339385531 P6950Y STEPHEN CARPENTER" at bounding box center [226, 190] width 404 height 17
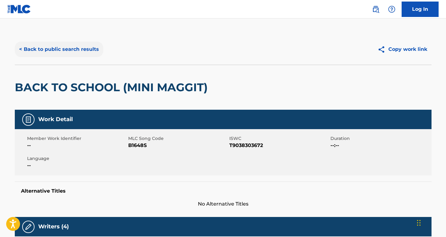
scroll to position [0, 0]
click at [97, 53] on button "< Back to public search results" at bounding box center [59, 49] width 88 height 15
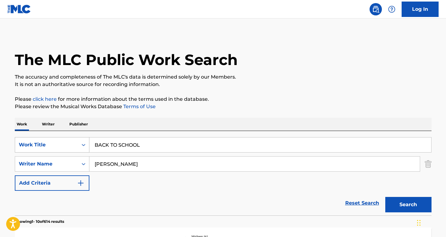
drag, startPoint x: 146, startPoint y: 147, endPoint x: 71, endPoint y: 143, distance: 75.6
click at [71, 143] on div "SearchWithCriteria3768526d-3c27-40cf-81b2-270a98d727f3 Work Title BACK TO SCHOOL" at bounding box center [223, 144] width 417 height 15
paste input "dynasties and dystopia"
type input "dynasties and dystopia"
drag, startPoint x: 136, startPoint y: 163, endPoint x: 76, endPoint y: 163, distance: 60.1
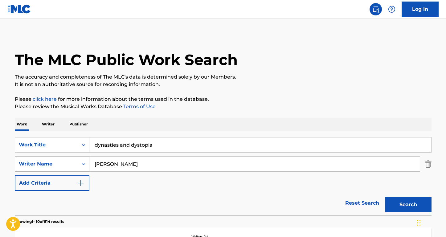
click at [76, 163] on div "SearchWithCriteriacdc46aca-0288-429b-a388-df7a85a1fd0c Writer Name CARPENTER" at bounding box center [223, 163] width 417 height 15
type input "NAJAND"
click at [408, 205] on button "Search" at bounding box center [408, 204] width 46 height 15
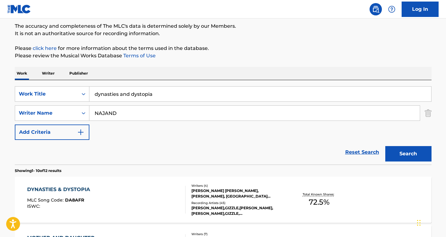
scroll to position [51, 0]
click at [67, 190] on div "DYNASTIES & DYSTOPIA" at bounding box center [60, 189] width 66 height 7
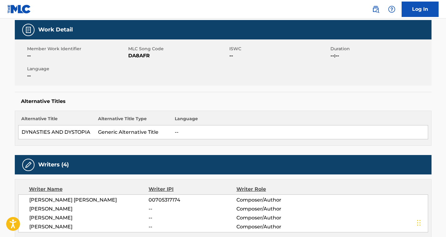
scroll to position [76, 0]
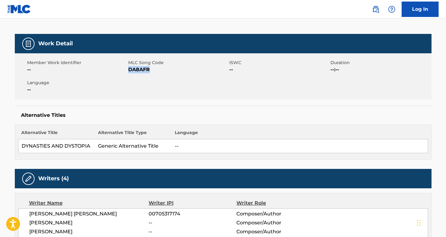
drag, startPoint x: 152, startPoint y: 70, endPoint x: 130, endPoint y: 70, distance: 22.5
click at [130, 70] on span "DA8AFR" at bounding box center [178, 69] width 100 height 7
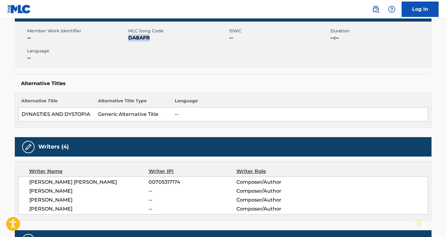
scroll to position [115, 0]
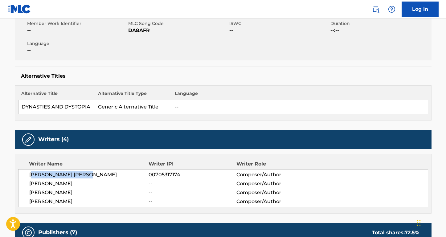
drag, startPoint x: 94, startPoint y: 173, endPoint x: 31, endPoint y: 172, distance: 63.2
click at [31, 172] on span "DENZEL RAE DON CURRY" at bounding box center [89, 174] width 120 height 7
click at [286, 0] on html "Accessibility Screen-Reader Guide, Feedback, and Issue Reporting | New window 0…" at bounding box center [223, 3] width 446 height 237
drag, startPoint x: 73, startPoint y: 186, endPoint x: 18, endPoint y: 186, distance: 55.2
click at [18, 186] on div "DENZEL RAE DON CURRY 00705317174 Composer/Author GLENDA PROBY -- Composer/Autho…" at bounding box center [223, 188] width 410 height 38
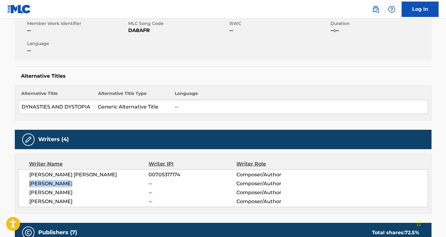
drag, startPoint x: 82, startPoint y: 194, endPoint x: 19, endPoint y: 194, distance: 62.9
click at [19, 194] on div "DENZEL RAE DON CURRY 00705317174 Composer/Author GLENDA PROBY -- Composer/Autho…" at bounding box center [223, 188] width 410 height 38
drag, startPoint x: 69, startPoint y: 202, endPoint x: 27, endPoint y: 202, distance: 42.2
click at [27, 202] on div "DENZEL RAE DON CURRY 00705317174 Composer/Author GLENDA PROBY -- Composer/Autho…" at bounding box center [223, 188] width 410 height 38
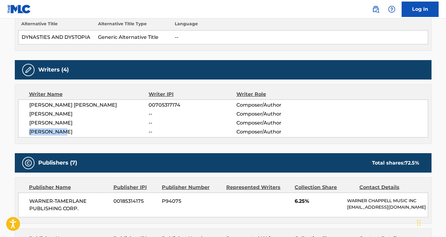
scroll to position [210, 0]
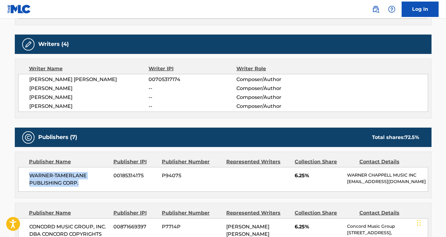
drag, startPoint x: 87, startPoint y: 182, endPoint x: 28, endPoint y: 172, distance: 59.1
click at [28, 172] on div "WARNER-TAMERLANE PUBLISHING CORP. 00185314175 P94075 6.25% WARNER CHAPPELL MUSI…" at bounding box center [223, 179] width 410 height 25
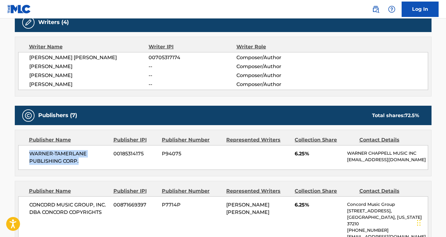
scroll to position [292, 0]
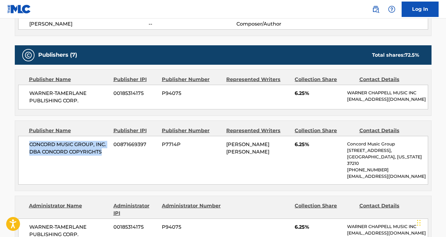
drag, startPoint x: 107, startPoint y: 150, endPoint x: 26, endPoint y: 137, distance: 81.9
click at [26, 137] on div "CONCORD MUSIC GROUP, INC. DBA CONCORD COPYRIGHTS 00871669397 P7714P DENZEL RAE …" at bounding box center [223, 160] width 410 height 49
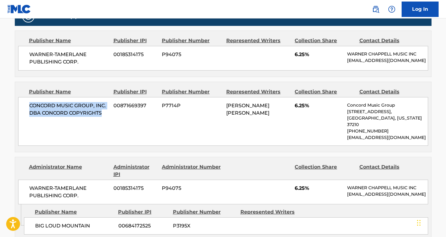
scroll to position [343, 0]
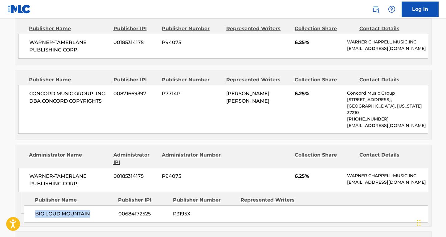
drag, startPoint x: 94, startPoint y: 205, endPoint x: 32, endPoint y: 206, distance: 61.6
click at [32, 206] on div "BIG LOUD MOUNTAIN 00684172525 P3195X" at bounding box center [226, 213] width 404 height 17
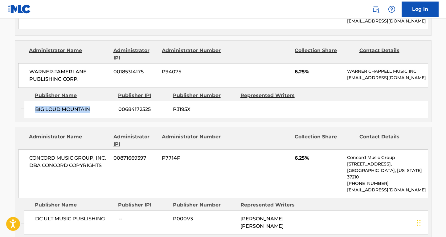
scroll to position [469, 0]
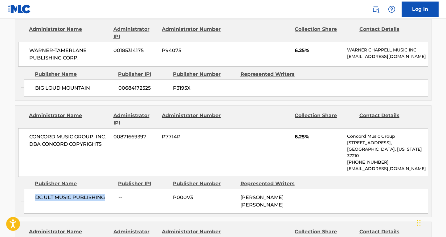
drag, startPoint x: 107, startPoint y: 183, endPoint x: 34, endPoint y: 183, distance: 73.0
click at [34, 189] on div "DC ULT MUSIC PUBLISHING -- P000V3 DENZEL RAE DON CURRY" at bounding box center [226, 201] width 404 height 25
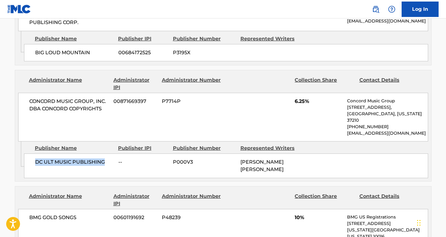
scroll to position [538, 0]
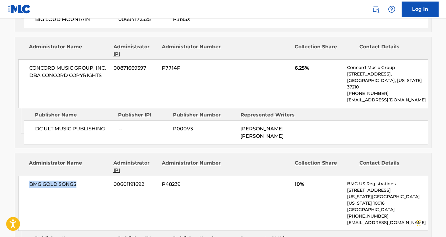
drag, startPoint x: 79, startPoint y: 169, endPoint x: 25, endPoint y: 168, distance: 54.2
click at [25, 176] on div "BMG GOLD SONGS 00601191692 P48239 10% BMG US Registrations 1 Park Ave, New York…" at bounding box center [223, 203] width 410 height 55
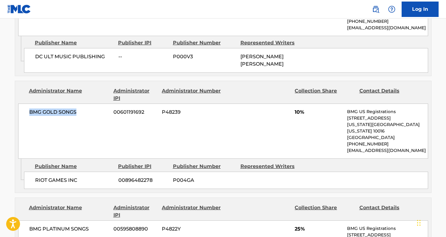
scroll to position [619, 0]
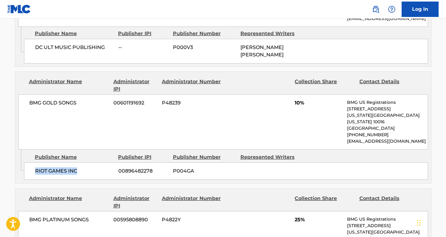
drag, startPoint x: 84, startPoint y: 149, endPoint x: 36, endPoint y: 149, distance: 47.5
click at [36, 167] on span "RIOT GAMES INC" at bounding box center [74, 170] width 79 height 7
drag, startPoint x: 92, startPoint y: 198, endPoint x: 7, endPoint y: 198, distance: 84.5
click at [7, 198] on div "< Back to public search results Copy work link DYNASTIES & DYSTOPIA Work Detail…" at bounding box center [222, 68] width 431 height 1306
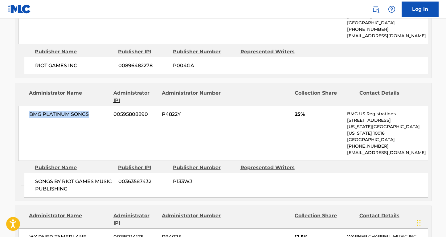
scroll to position [778, 0]
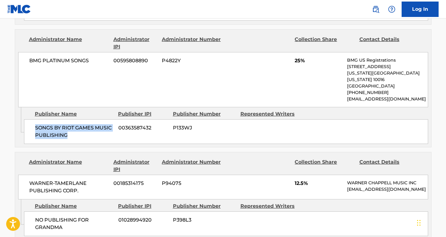
drag, startPoint x: 83, startPoint y: 108, endPoint x: 33, endPoint y: 97, distance: 51.1
click at [33, 119] on div "SONGS BY RIOT GAMES MUSIC PUBLISHING 00363587432 P133WJ" at bounding box center [226, 131] width 404 height 25
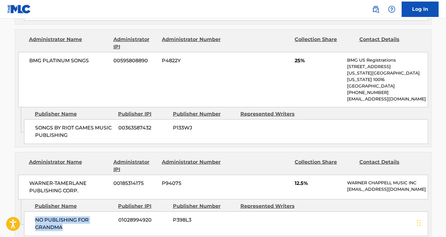
drag, startPoint x: 67, startPoint y: 201, endPoint x: 27, endPoint y: 189, distance: 42.1
click at [27, 211] on div "NO PUBLISHING FOR GRANDMA 01028994920 P398L3" at bounding box center [226, 223] width 404 height 25
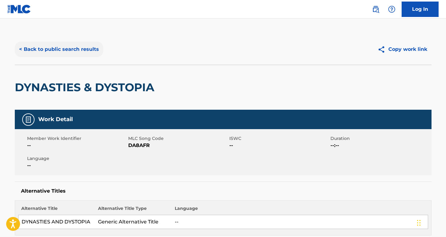
scroll to position [0, 0]
click at [80, 51] on button "< Back to public search results" at bounding box center [59, 49] width 88 height 15
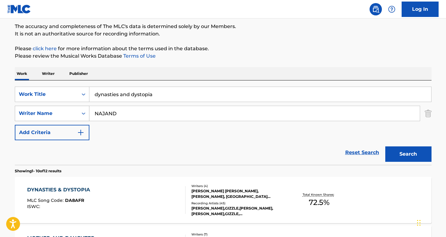
drag, startPoint x: 128, startPoint y: 114, endPoint x: 70, endPoint y: 109, distance: 58.4
click at [70, 109] on div "SearchWithCriteriacdc46aca-0288-429b-a388-df7a85a1fd0c Writer Name NAJAND" at bounding box center [223, 113] width 417 height 15
paste input "Cameron Whitcomb Fragile"
drag, startPoint x: 147, startPoint y: 115, endPoint x: 194, endPoint y: 115, distance: 46.5
click at [194, 115] on input "Cameron Whitcomb Fragile" at bounding box center [254, 113] width 330 height 15
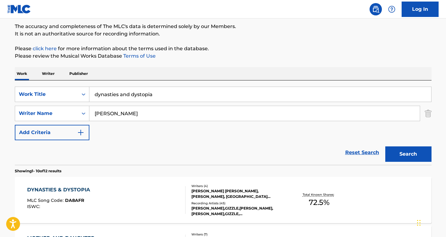
type input "Cameron Whitcomb"
drag, startPoint x: 156, startPoint y: 96, endPoint x: 47, endPoint y: 90, distance: 109.2
click at [47, 90] on div "SearchWithCriteria3768526d-3c27-40cf-81b2-270a98d727f3 Work Title dynasties and…" at bounding box center [223, 94] width 417 height 15
paste input "Fragile"
type input "Fragile"
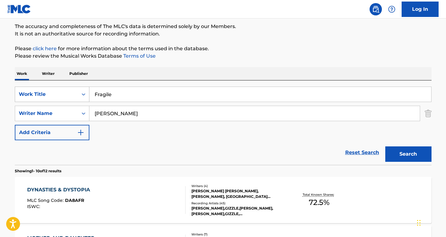
click at [408, 154] on button "Search" at bounding box center [408, 153] width 46 height 15
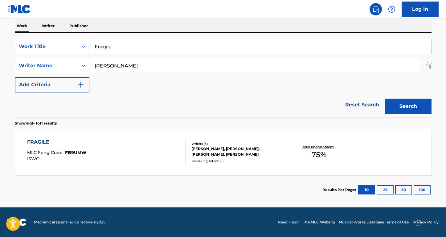
scroll to position [98, 0]
click at [42, 141] on div "FRAGILE" at bounding box center [56, 141] width 59 height 7
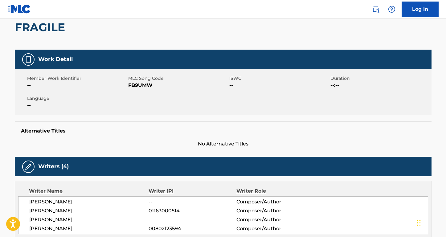
scroll to position [76, 0]
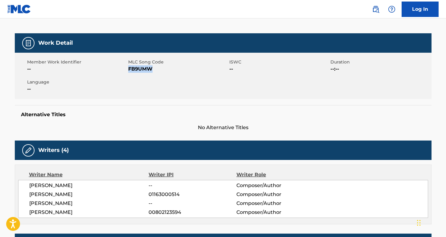
drag, startPoint x: 157, startPoint y: 71, endPoint x: 129, endPoint y: 70, distance: 28.4
click at [129, 70] on span "FB9UMW" at bounding box center [178, 68] width 100 height 7
drag, startPoint x: 74, startPoint y: 188, endPoint x: 13, endPoint y: 188, distance: 60.7
drag, startPoint x: 87, startPoint y: 203, endPoint x: 25, endPoint y: 203, distance: 62.3
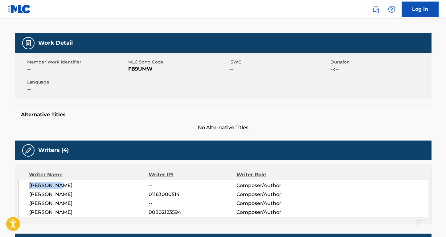
click at [25, 203] on div "JACK RILEY -- Composer/Author CAMERON WHITCOMB 01163000514 Composer/Author NOLA…" at bounding box center [223, 199] width 410 height 38
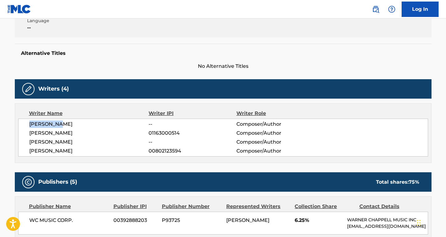
scroll to position [173, 0]
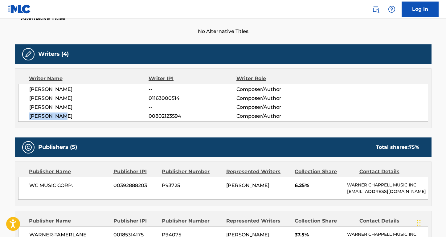
drag, startPoint x: 79, startPoint y: 119, endPoint x: 17, endPoint y: 118, distance: 62.0
click at [17, 118] on div "Writer Name Writer IPI Writer Role JACK RILEY -- Composer/Author CAMERON WHITCO…" at bounding box center [223, 98] width 417 height 60
drag, startPoint x: 82, startPoint y: 186, endPoint x: 23, endPoint y: 185, distance: 58.9
click at [23, 185] on div "WC MUSIC CORP. 00392888203 P93725 NOLAN WINFIELD SIPE 6.25% WARNER CHAPPELL MUS…" at bounding box center [223, 188] width 410 height 23
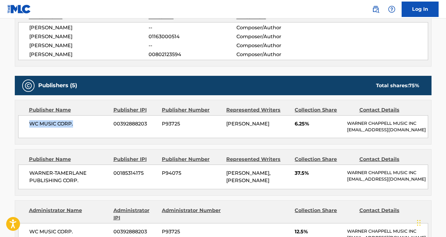
scroll to position [245, 0]
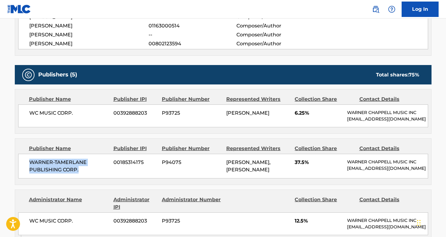
drag, startPoint x: 86, startPoint y: 168, endPoint x: 26, endPoint y: 161, distance: 61.0
click at [26, 161] on div "WARNER-TAMERLANE PUBLISHING CORP. 00185314175 P94075 CAMERON WHITCOMB, CAL SHAP…" at bounding box center [223, 166] width 410 height 25
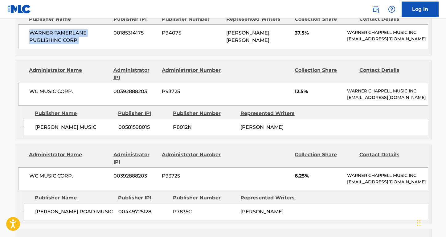
scroll to position [393, 0]
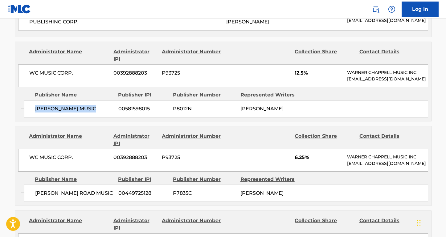
drag, startPoint x: 95, startPoint y: 106, endPoint x: 35, endPoint y: 106, distance: 60.1
click at [35, 106] on span "NOLAN W. SIPE MUSIC" at bounding box center [74, 108] width 79 height 7
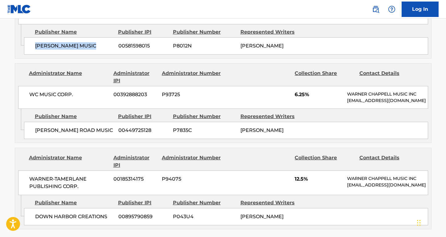
scroll to position [466, 0]
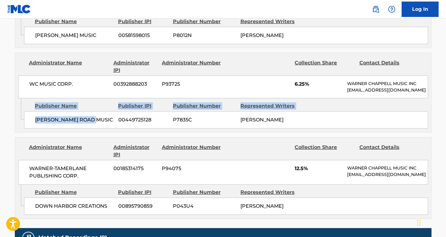
drag, startPoint x: 100, startPoint y: 123, endPoint x: 19, endPoint y: 122, distance: 80.8
click at [19, 122] on div "Admin Original Publisher Connecting Line Publisher Name Publisher IPI Publisher…" at bounding box center [223, 115] width 416 height 34
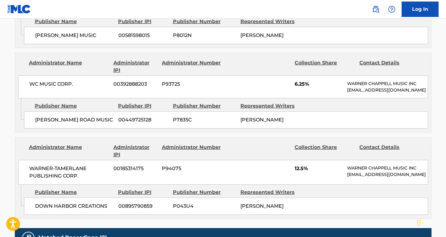
click at [55, 116] on span "MARGETTS ROAD MUSIC" at bounding box center [74, 119] width 79 height 7
drag, startPoint x: 104, startPoint y: 117, endPoint x: 30, endPoint y: 119, distance: 73.4
click at [30, 119] on div "MARGETTS ROAD MUSIC 00449725128 P7835C NOLAN WINFIELD SIPE" at bounding box center [226, 119] width 404 height 17
drag, startPoint x: 108, startPoint y: 202, endPoint x: 58, endPoint y: 187, distance: 51.7
click at [34, 203] on div "DOWN HARBOR CREATIONS 00895790859 P043U4 CAL SHAPIRO" at bounding box center [226, 206] width 404 height 17
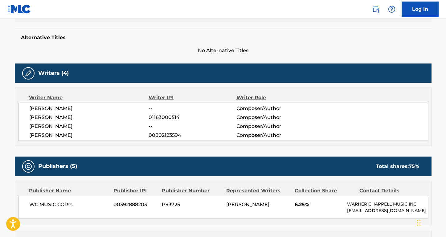
scroll to position [156, 0]
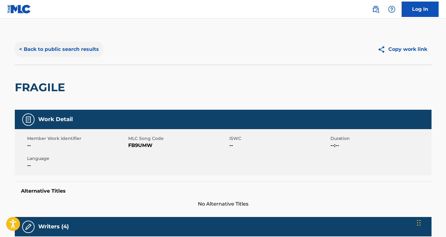
click at [84, 51] on button "< Back to public search results" at bounding box center [59, 49] width 88 height 15
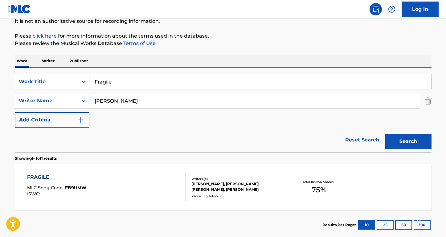
drag, startPoint x: 159, startPoint y: 81, endPoint x: 62, endPoint y: 77, distance: 97.5
click at [62, 77] on div "SearchWithCriteria3768526d-3c27-40cf-81b2-270a98d727f3 Work Title Fragile" at bounding box center [223, 81] width 417 height 15
paste input "Czas na słońc"
type input "Czas na słońce"
click at [115, 56] on div "Work Writer Publisher" at bounding box center [223, 61] width 417 height 13
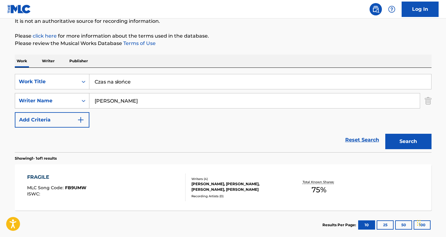
drag, startPoint x: 154, startPoint y: 100, endPoint x: 63, endPoint y: 97, distance: 91.3
click at [63, 97] on div "SearchWithCriteriacdc46aca-0288-429b-a388-df7a85a1fd0c Writer Name Cameron Whit…" at bounding box center [223, 100] width 417 height 15
click at [408, 141] on button "Search" at bounding box center [408, 141] width 46 height 15
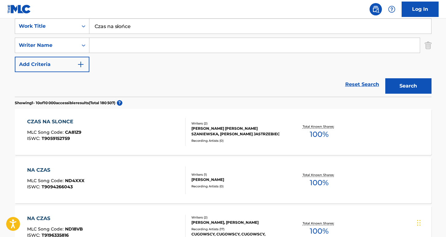
scroll to position [150, 0]
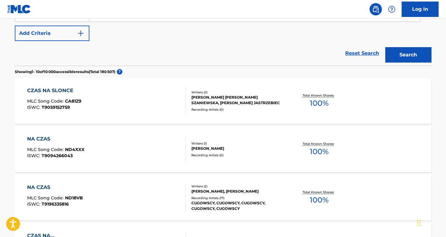
click at [62, 92] on div "CZAS NA SLONCE" at bounding box center [54, 90] width 54 height 7
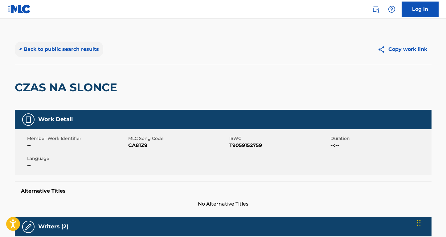
click at [92, 47] on button "< Back to public search results" at bounding box center [59, 49] width 88 height 15
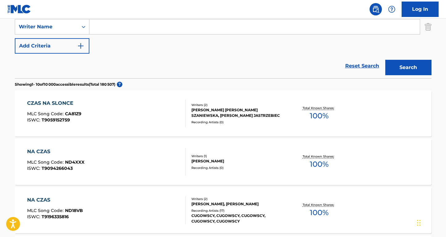
scroll to position [115, 0]
